Goal: Check status: Check status

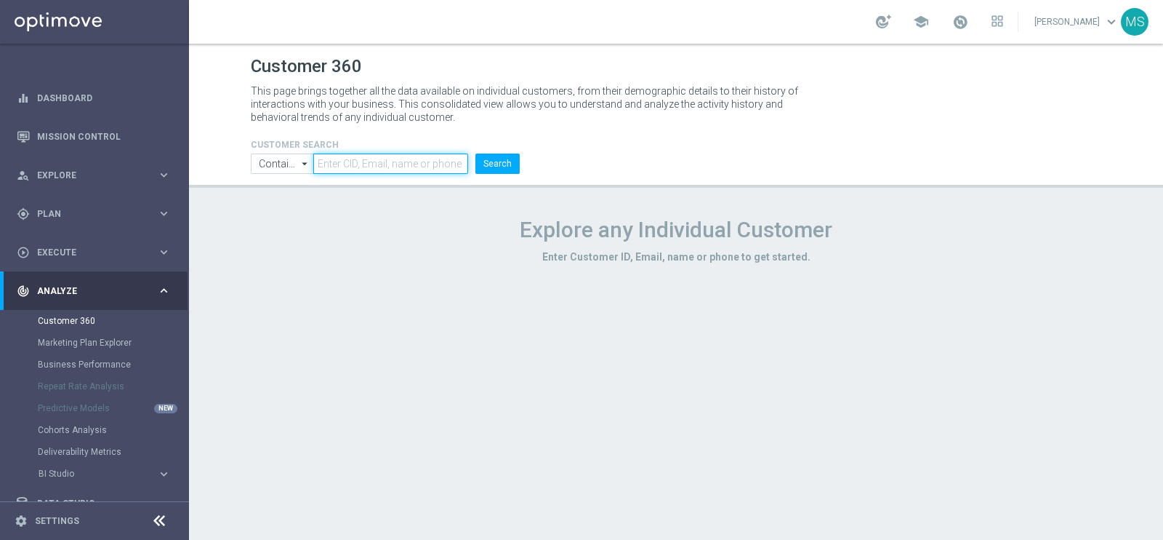
click at [338, 165] on input "text" at bounding box center [390, 163] width 155 height 20
paste input "1076862"
type input "1076862"
click at [289, 167] on input "Contains" at bounding box center [282, 163] width 63 height 20
click at [290, 216] on div "Equals" at bounding box center [293, 206] width 63 height 20
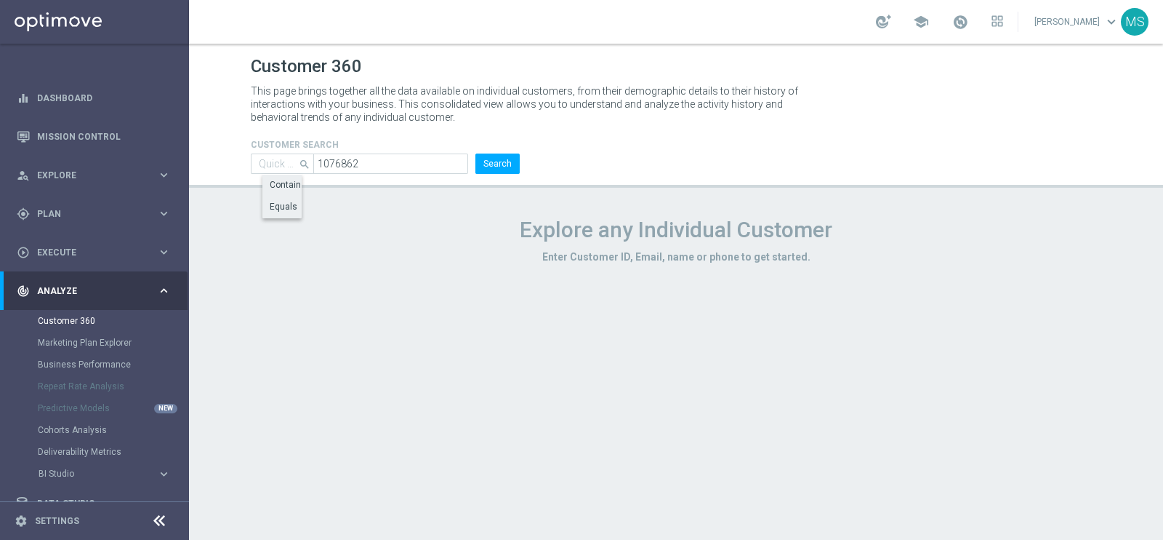
type input "Equals"
click at [488, 161] on button "Search" at bounding box center [498, 163] width 44 height 20
